Goal: Navigation & Orientation: Find specific page/section

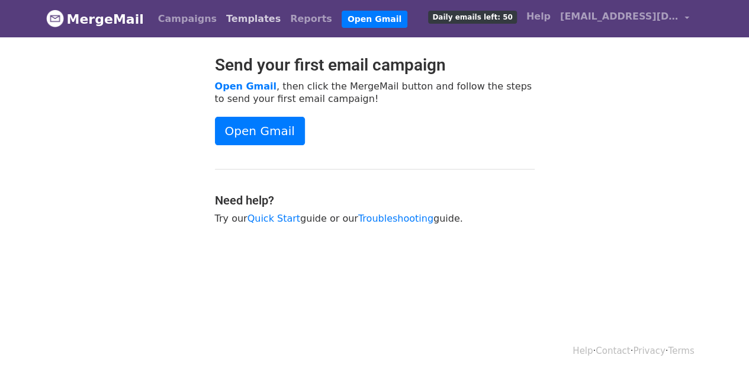
click at [230, 19] on link "Templates" at bounding box center [254, 19] width 64 height 24
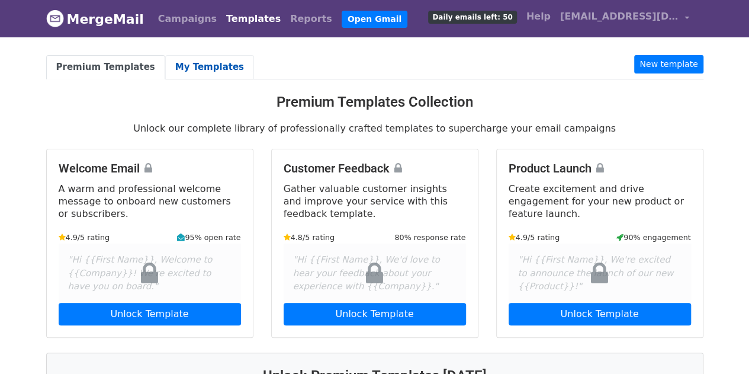
click at [194, 64] on link "My Templates" at bounding box center [209, 67] width 89 height 24
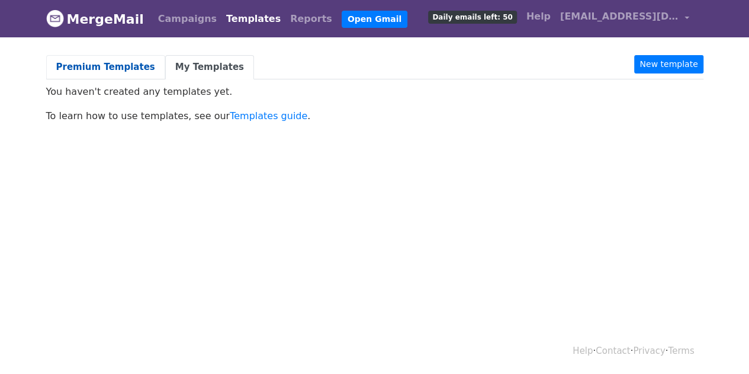
click at [109, 65] on link "Premium Templates" at bounding box center [105, 67] width 119 height 24
